Goal: Navigation & Orientation: Go to known website

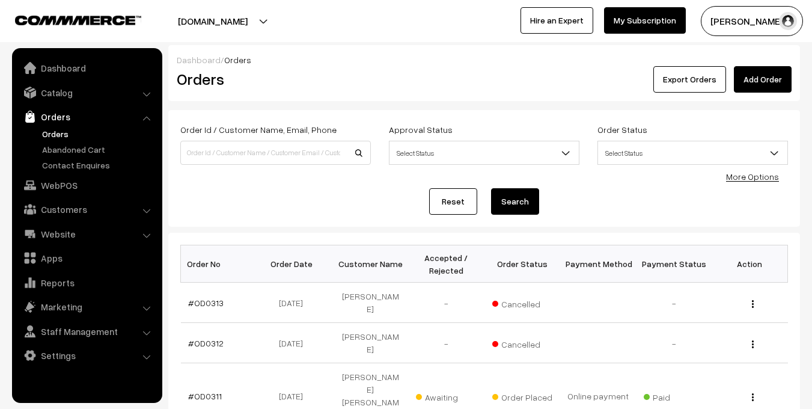
click at [70, 72] on link "Dashboard" at bounding box center [86, 68] width 143 height 22
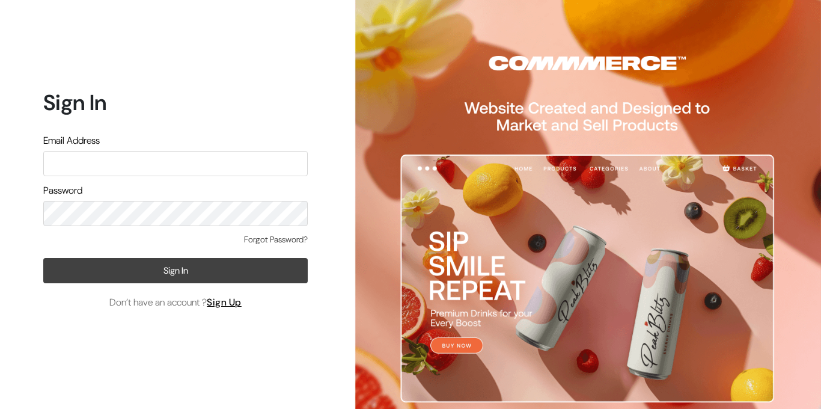
type input "aparna@yellowtommy.com"
click at [139, 276] on button "Sign In" at bounding box center [175, 270] width 265 height 25
